Goal: Find specific page/section: Find specific page/section

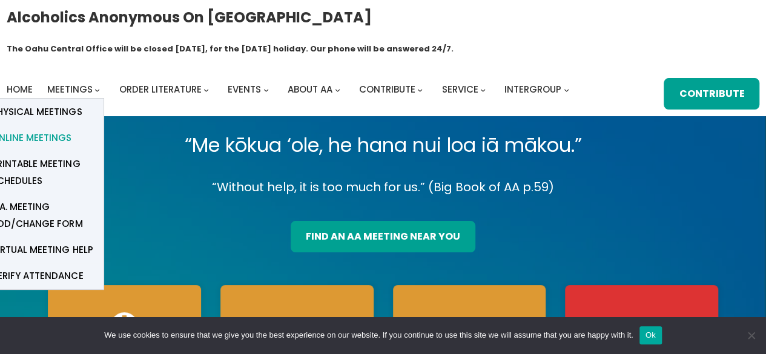
click at [64, 130] on span "Online Meetings" at bounding box center [32, 138] width 80 height 17
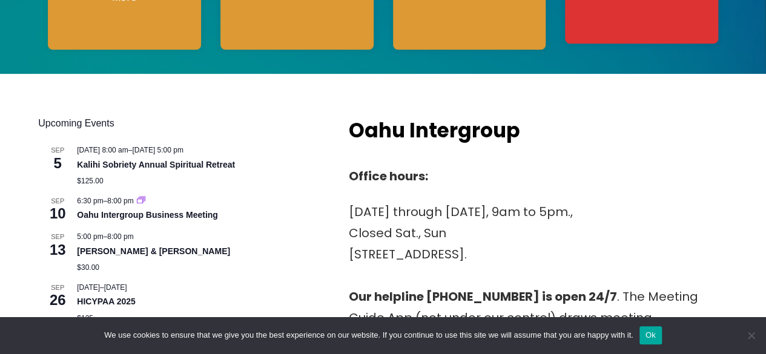
scroll to position [422, 0]
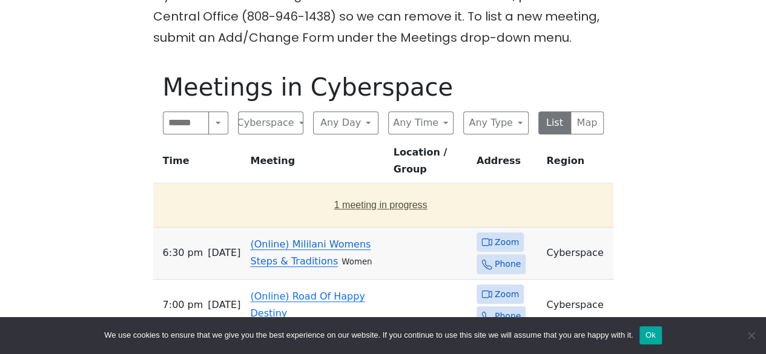
scroll to position [381, 0]
click at [383, 188] on button "1 meeting in progress" at bounding box center [381, 205] width 446 height 34
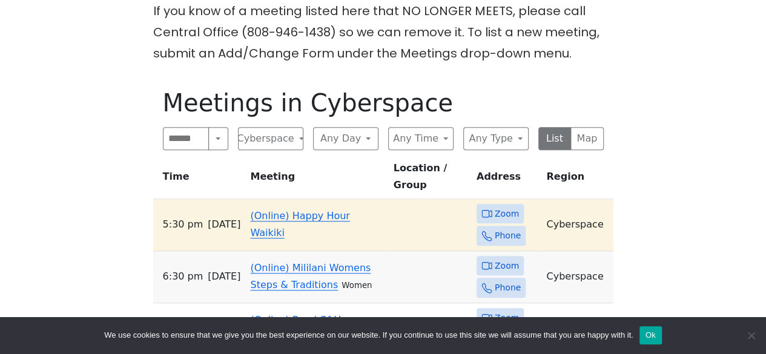
scroll to position [364, 0]
click at [340, 211] on link "(Online) Happy Hour Waikiki" at bounding box center [299, 225] width 99 height 28
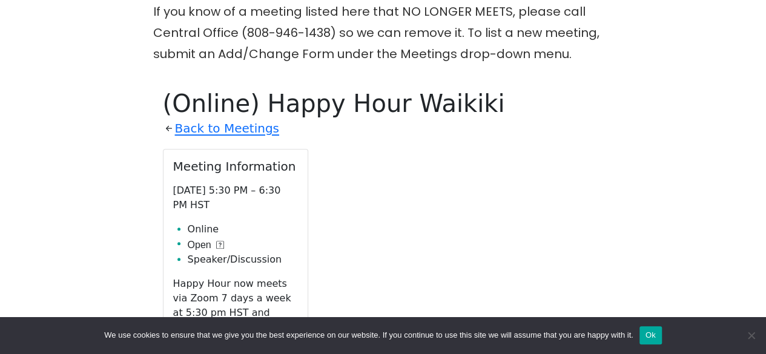
scroll to position [416, 0]
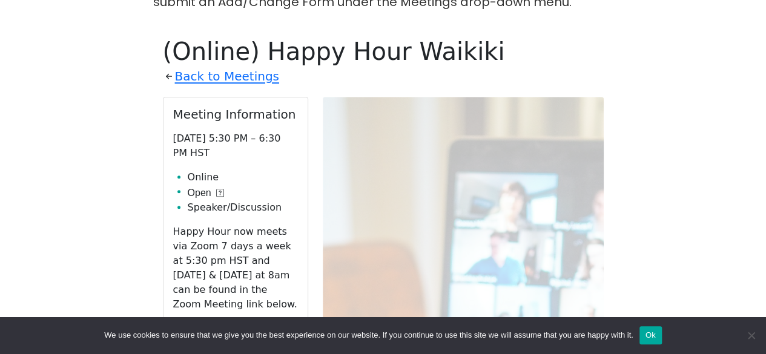
click at [257, 321] on link "Zoom" at bounding box center [235, 332] width 125 height 23
